Goal: Consume media (video, audio)

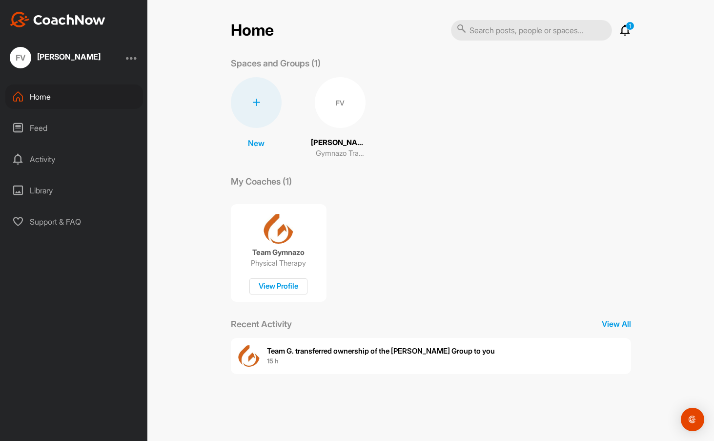
click at [333, 104] on div "FV" at bounding box center [340, 102] width 51 height 51
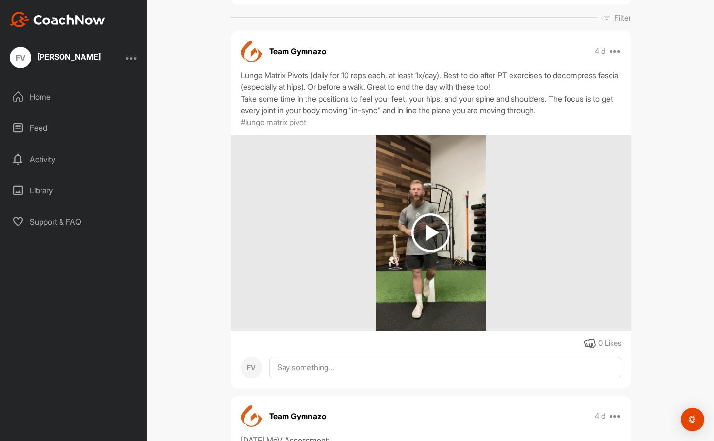
scroll to position [195, 0]
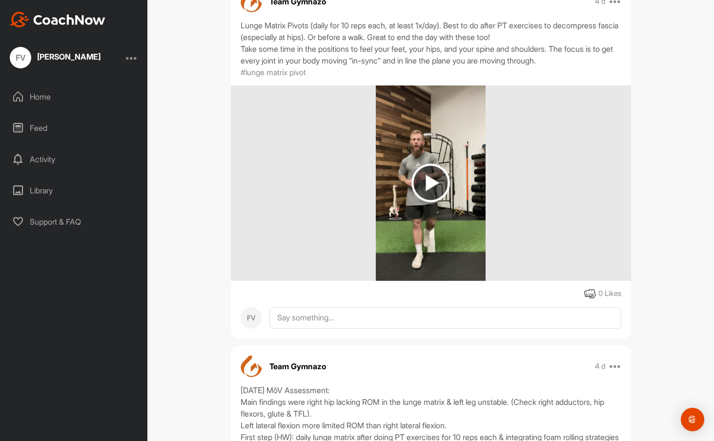
click at [423, 186] on img at bounding box center [431, 183] width 39 height 39
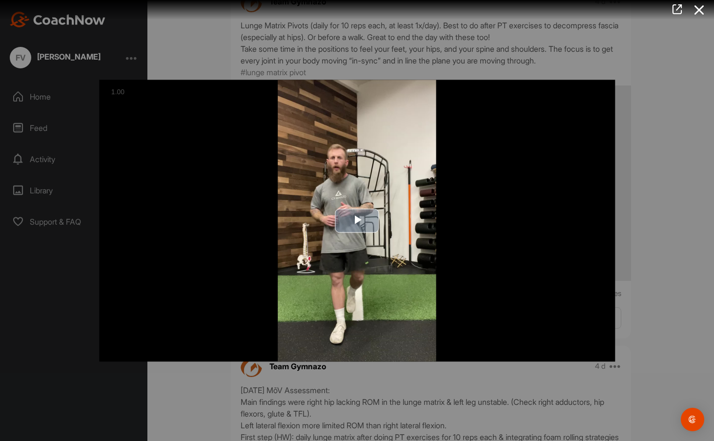
click at [357, 220] on span "Video Player" at bounding box center [357, 220] width 0 height 0
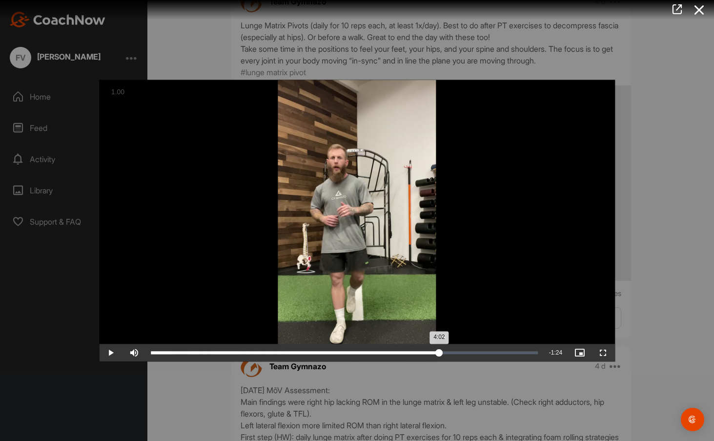
drag, startPoint x: 153, startPoint y: 353, endPoint x: 439, endPoint y: 355, distance: 286.1
click at [439, 354] on div "4:02" at bounding box center [295, 352] width 289 height 3
click at [450, 351] on div "Loaded : 76.27% 4:12 4:06" at bounding box center [344, 353] width 397 height 18
click at [466, 351] on div "Loaded : 78.61% 4:20 4:13" at bounding box center [345, 352] width 388 height 3
click at [478, 353] on div "Loaded : 82.41% 4:35 4:26" at bounding box center [345, 352] width 388 height 3
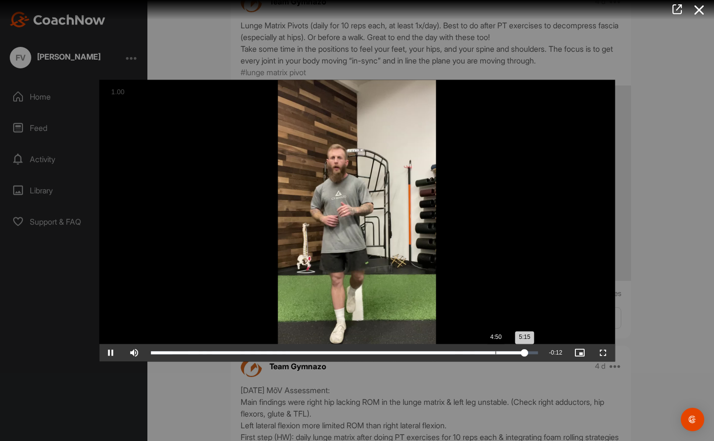
click at [496, 355] on div "Loaded : 97.40% 4:50 5:15" at bounding box center [344, 353] width 397 height 18
click at [479, 353] on div "4:54" at bounding box center [325, 352] width 349 height 3
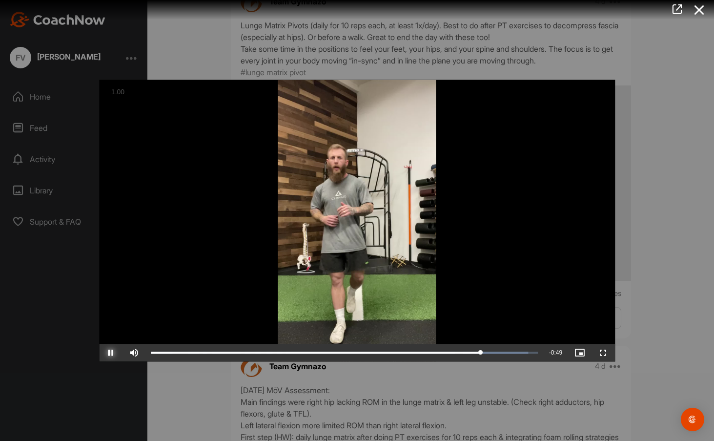
click at [111, 353] on span "Video Player" at bounding box center [110, 353] width 23 height 0
click at [107, 353] on span "Video Player" at bounding box center [110, 353] width 23 height 0
